Goal: Check status: Check status

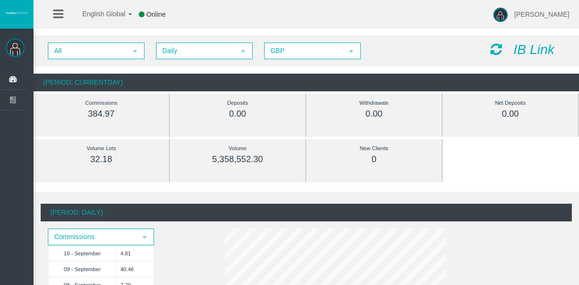
scroll to position [96, 0]
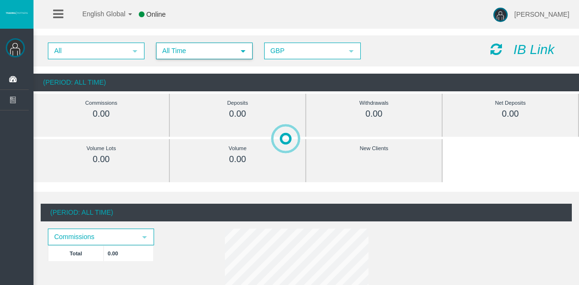
click at [174, 47] on span "All Time" at bounding box center [196, 51] width 78 height 15
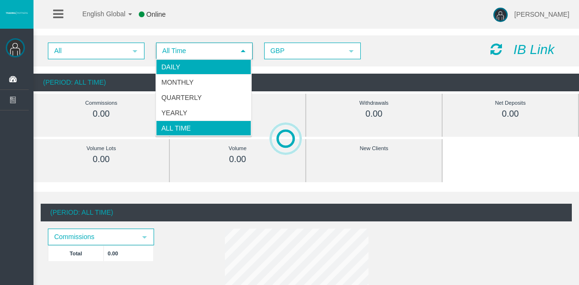
click at [167, 66] on li "Daily" at bounding box center [203, 66] width 95 height 15
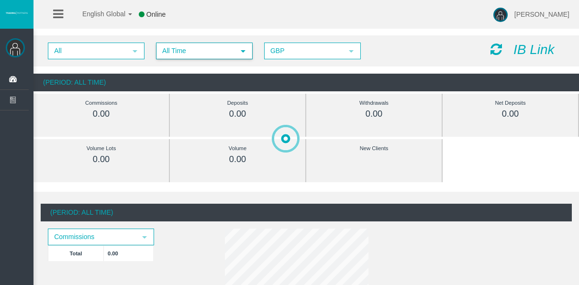
click at [190, 56] on span "All Time" at bounding box center [196, 51] width 78 height 15
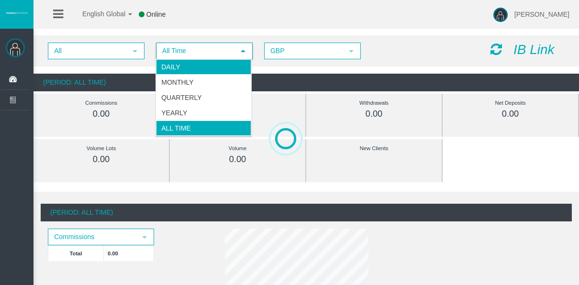
click at [188, 71] on li "Daily" at bounding box center [203, 66] width 95 height 15
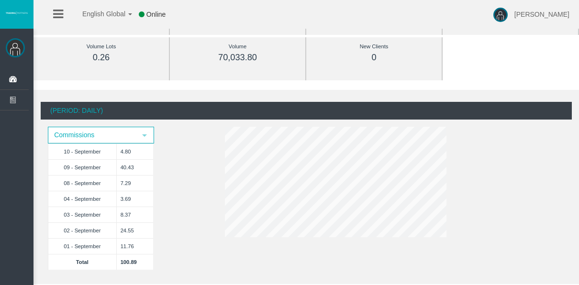
scroll to position [192, 0]
